Goal: Ask a question: Seek information or help from site administrators or community

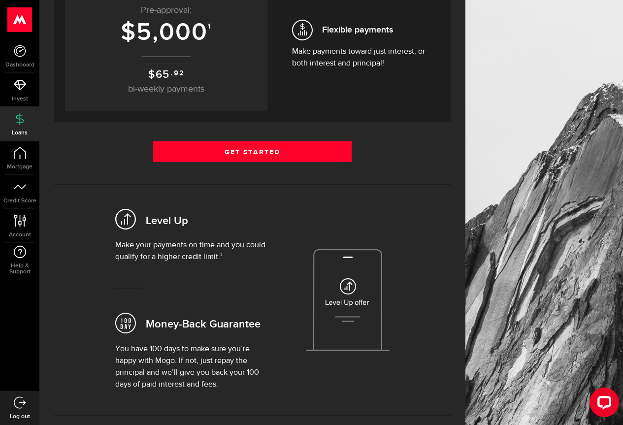
scroll to position [197, 0]
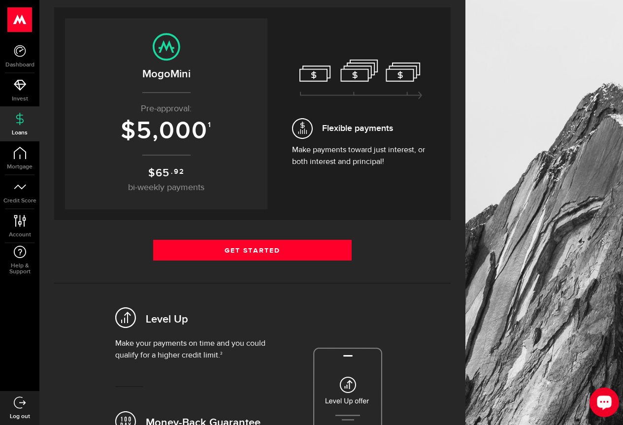
click at [604, 404] on icon "Open LiveChat chat widget" at bounding box center [604, 402] width 9 height 6
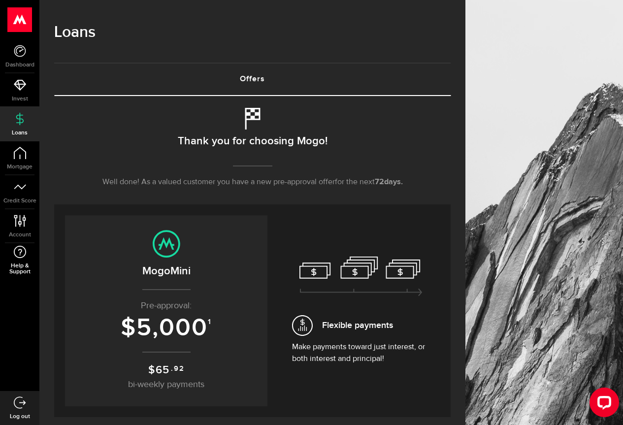
click at [5, 265] on span "Help & Support" at bounding box center [19, 269] width 39 height 12
click at [601, 403] on icon "Open LiveChat chat widget" at bounding box center [604, 402] width 9 height 6
click at [22, 268] on span "Help & Support" at bounding box center [19, 269] width 39 height 12
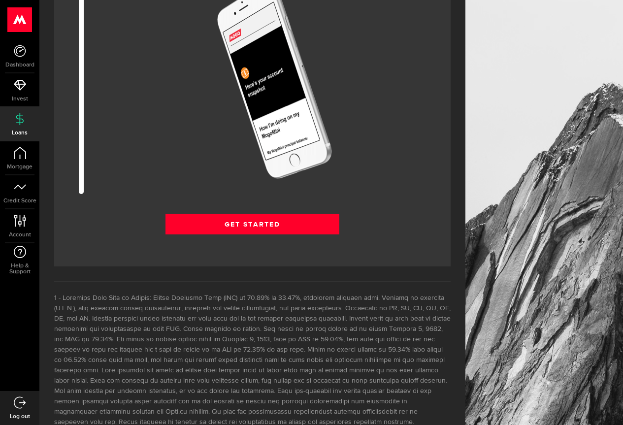
scroll to position [1471, 0]
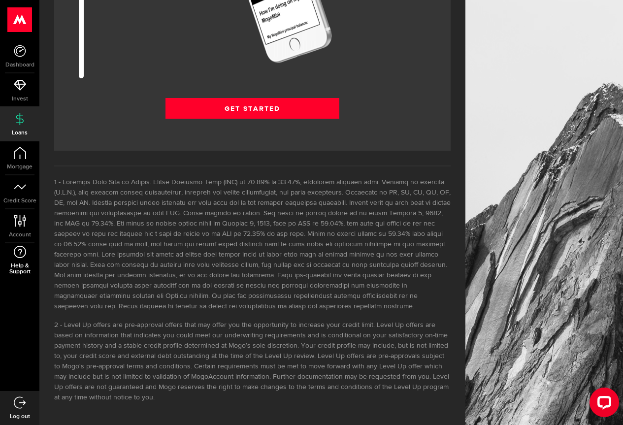
click at [30, 267] on span "Help & Support" at bounding box center [19, 269] width 39 height 12
click at [28, 269] on span "Help & Support" at bounding box center [19, 269] width 39 height 12
